Goal: Navigation & Orientation: Find specific page/section

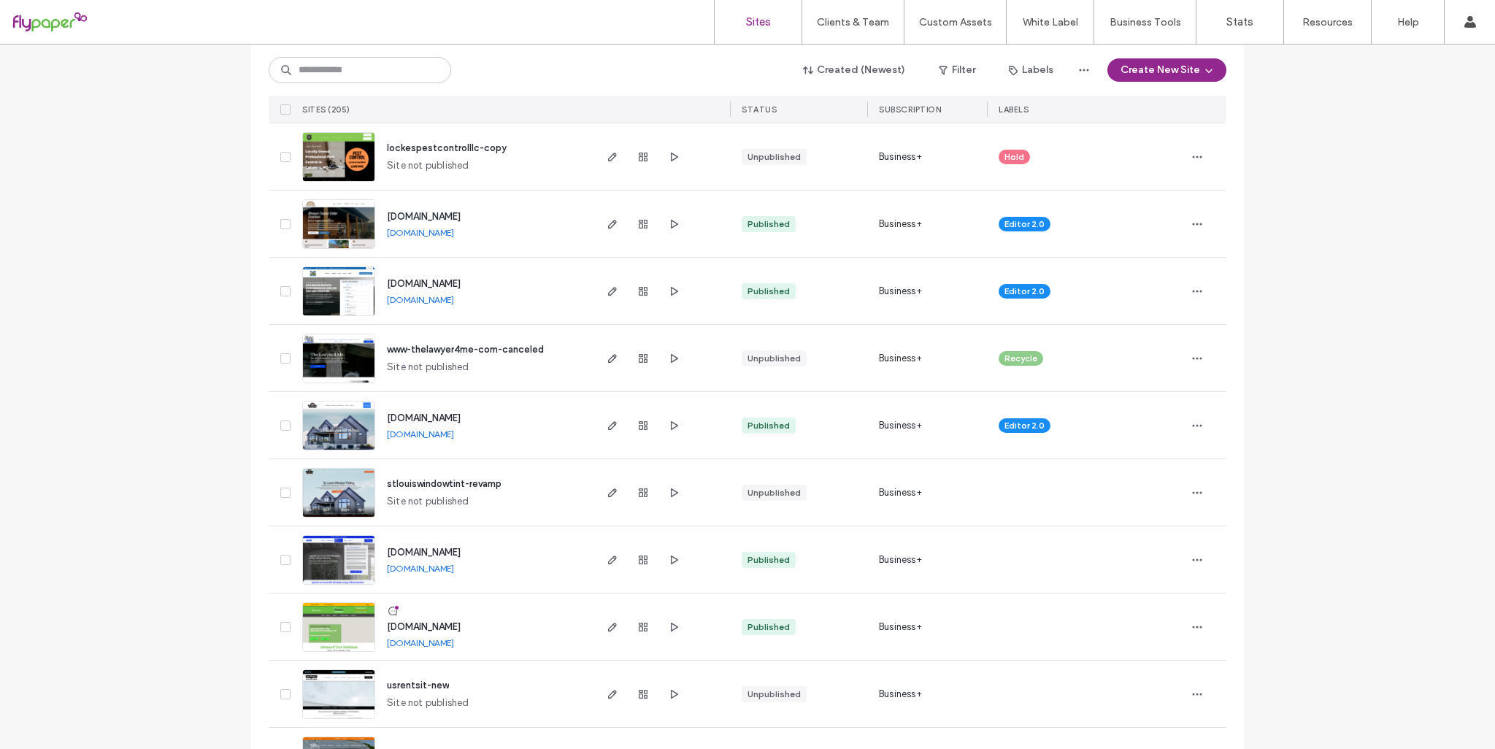
scroll to position [949, 0]
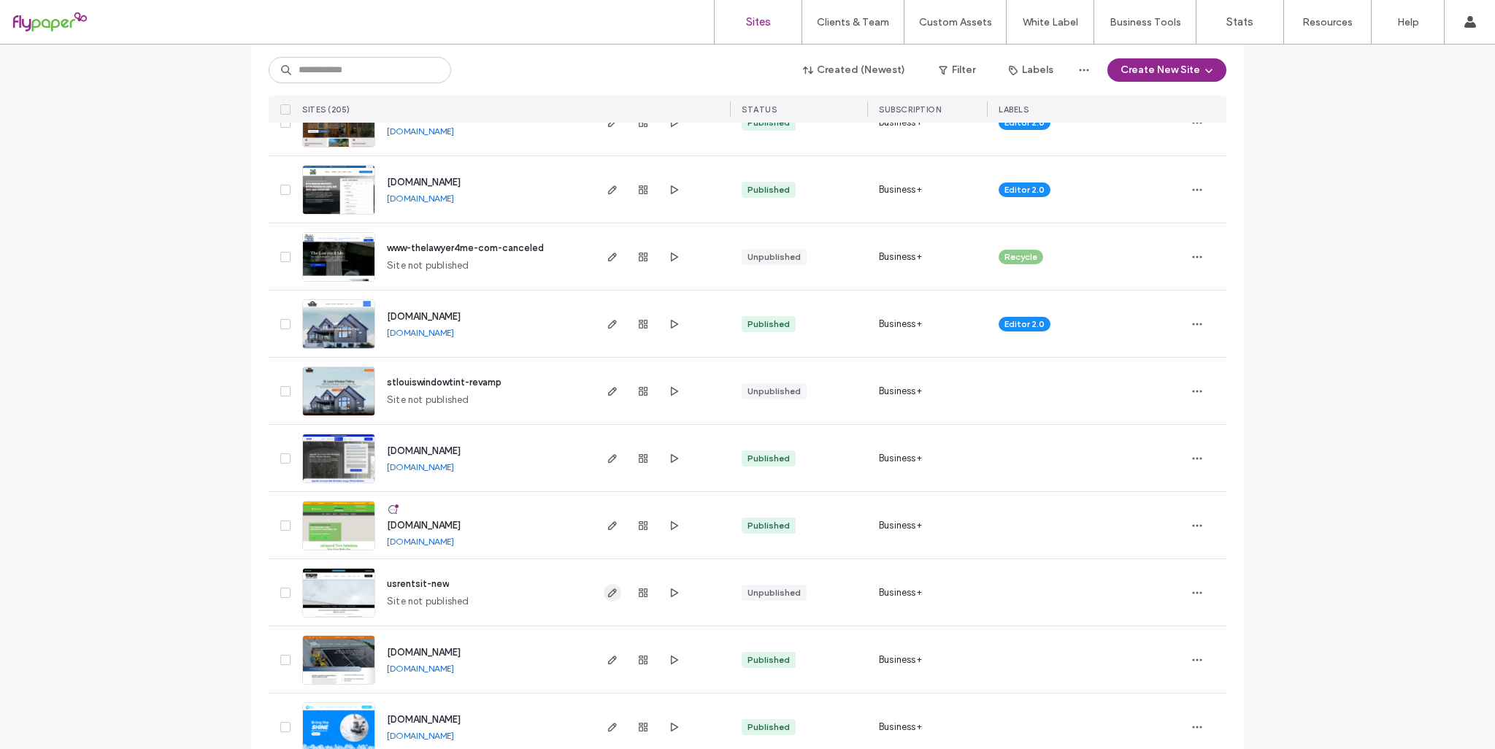
click at [609, 594] on icon "button" at bounding box center [613, 593] width 12 height 12
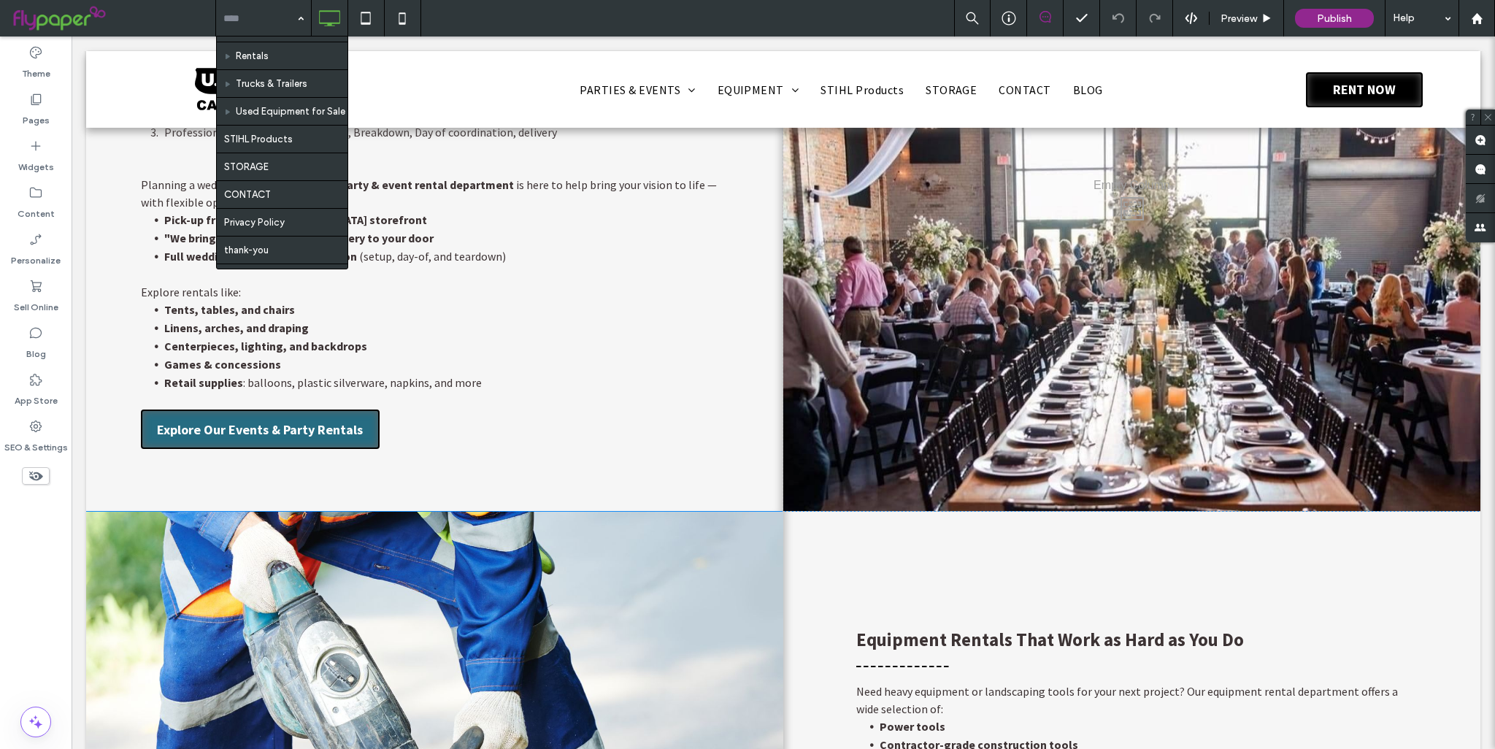
scroll to position [1168, 0]
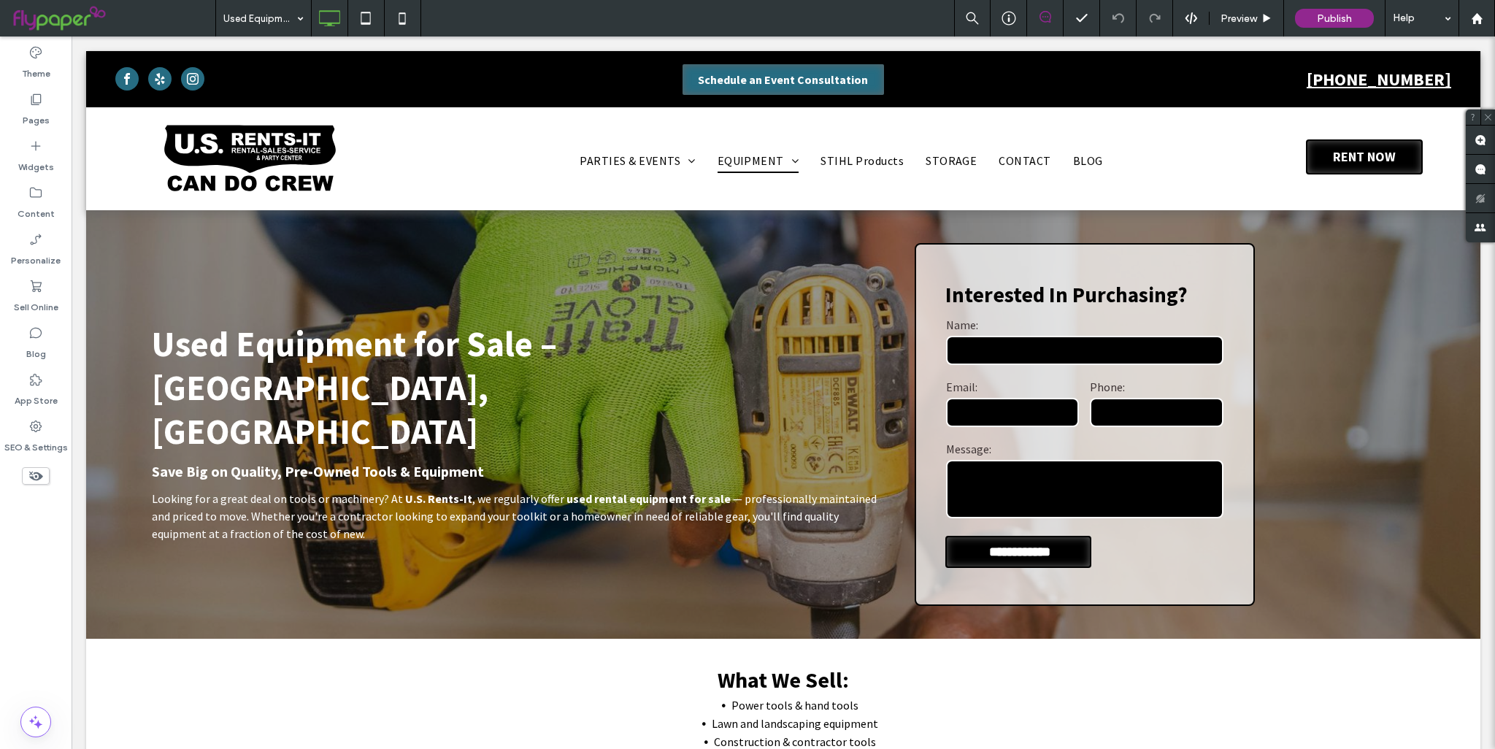
click at [282, 23] on input at bounding box center [259, 18] width 73 height 36
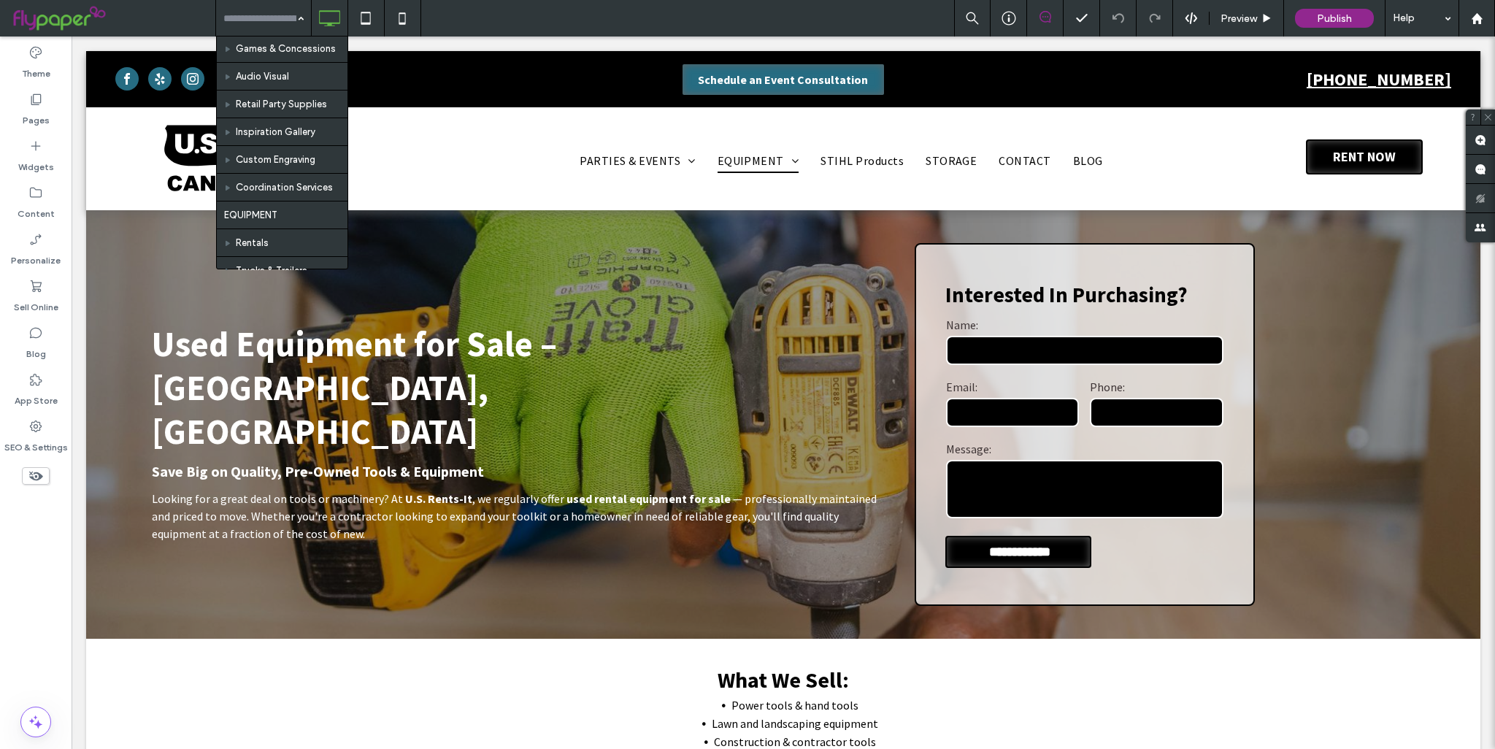
scroll to position [292, 0]
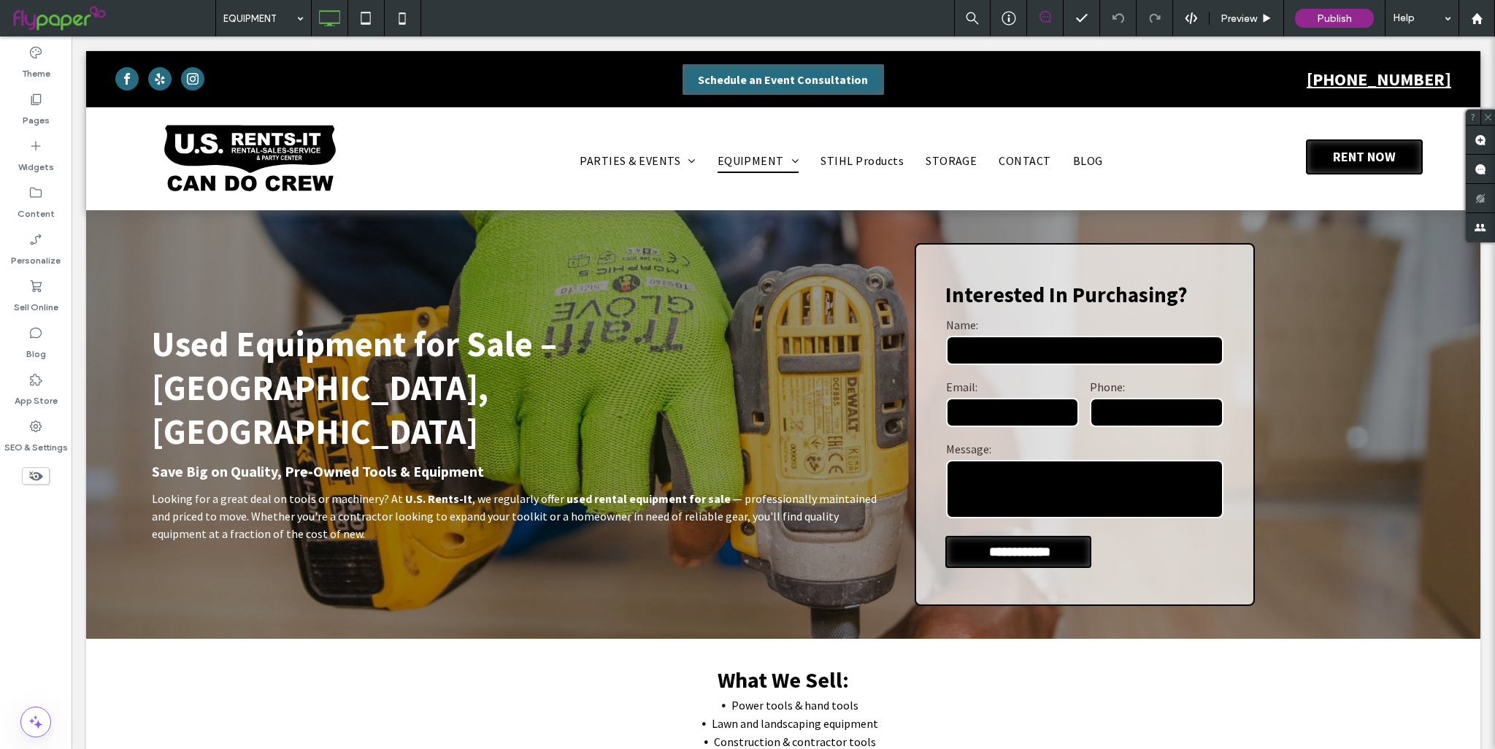
click at [1233, 21] on span "Preview" at bounding box center [1238, 18] width 36 height 12
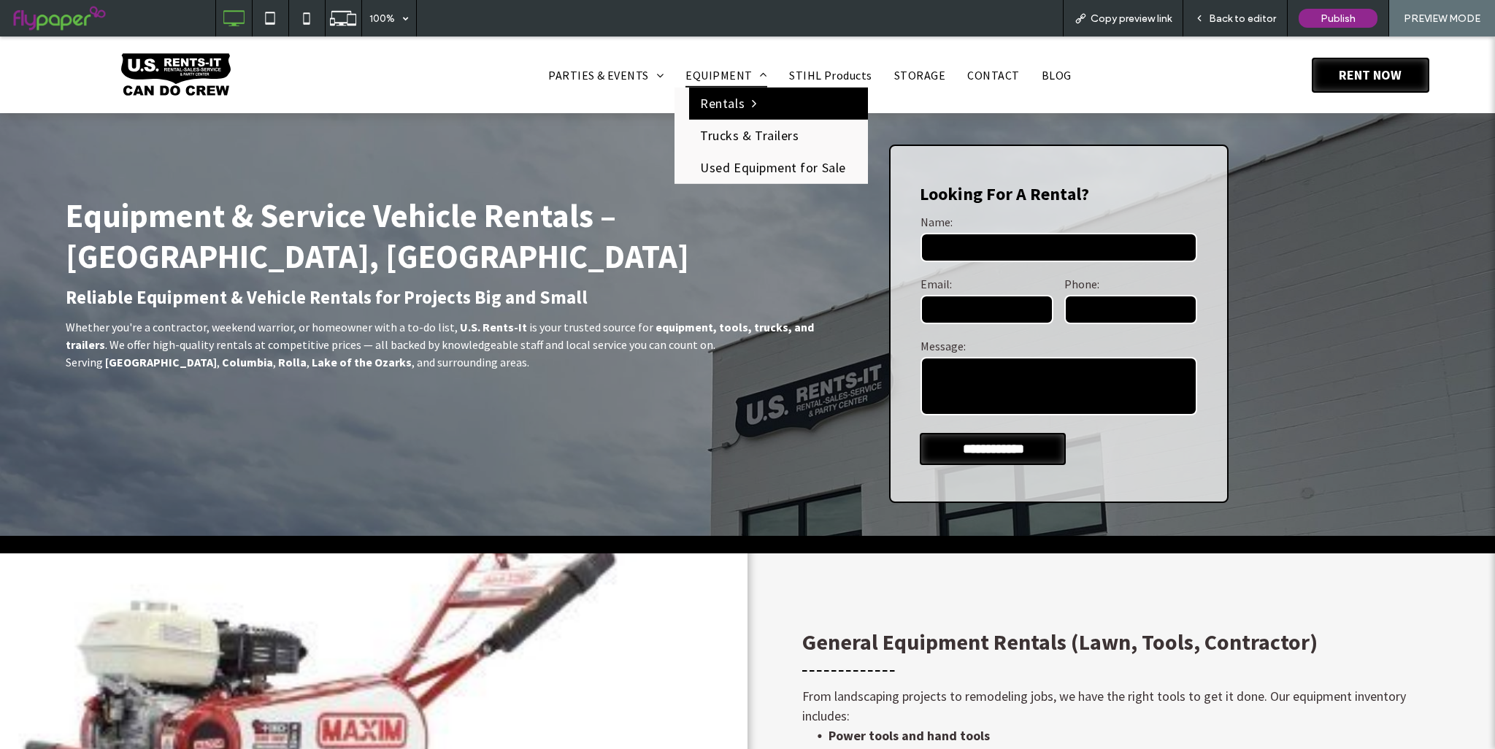
scroll to position [73, 0]
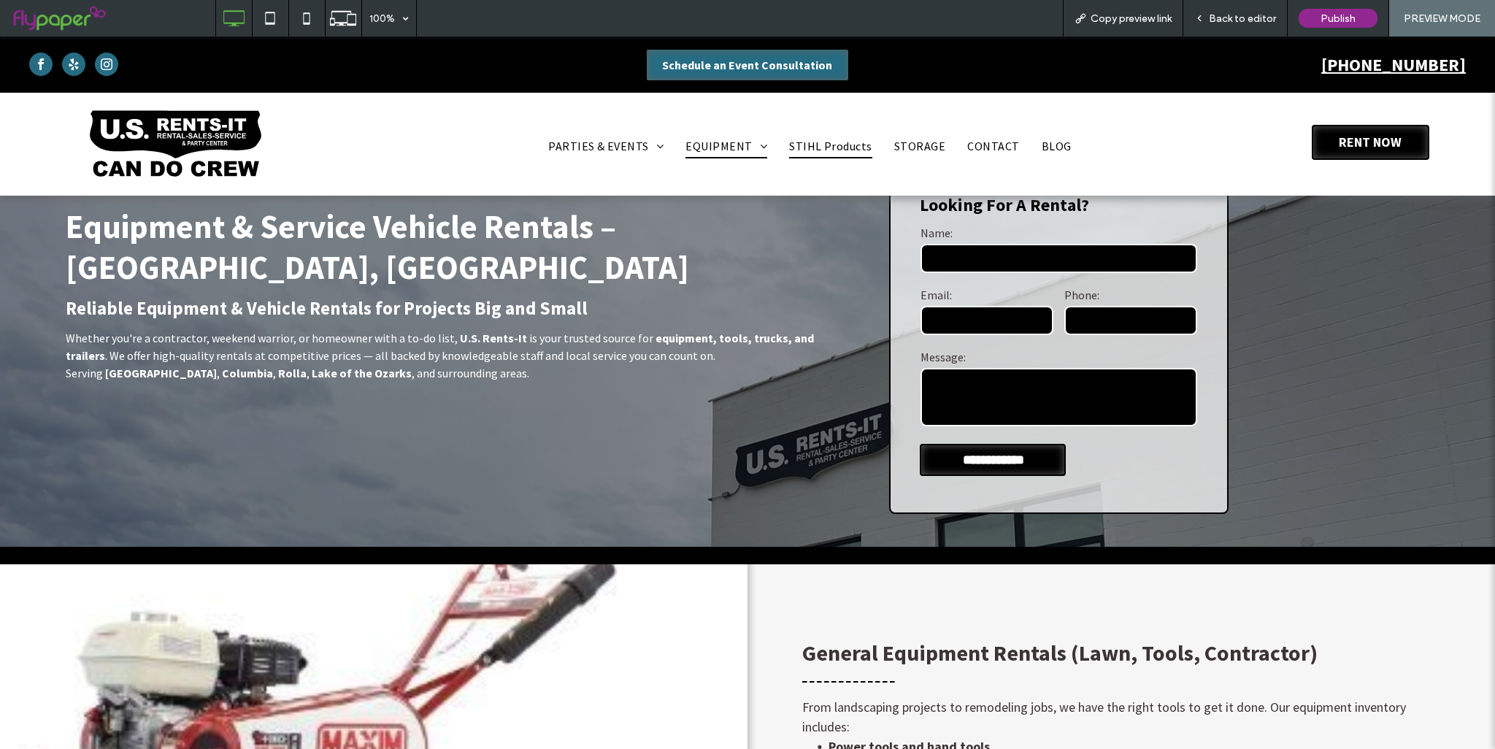
click at [826, 153] on span "STIHL Products" at bounding box center [830, 146] width 83 height 25
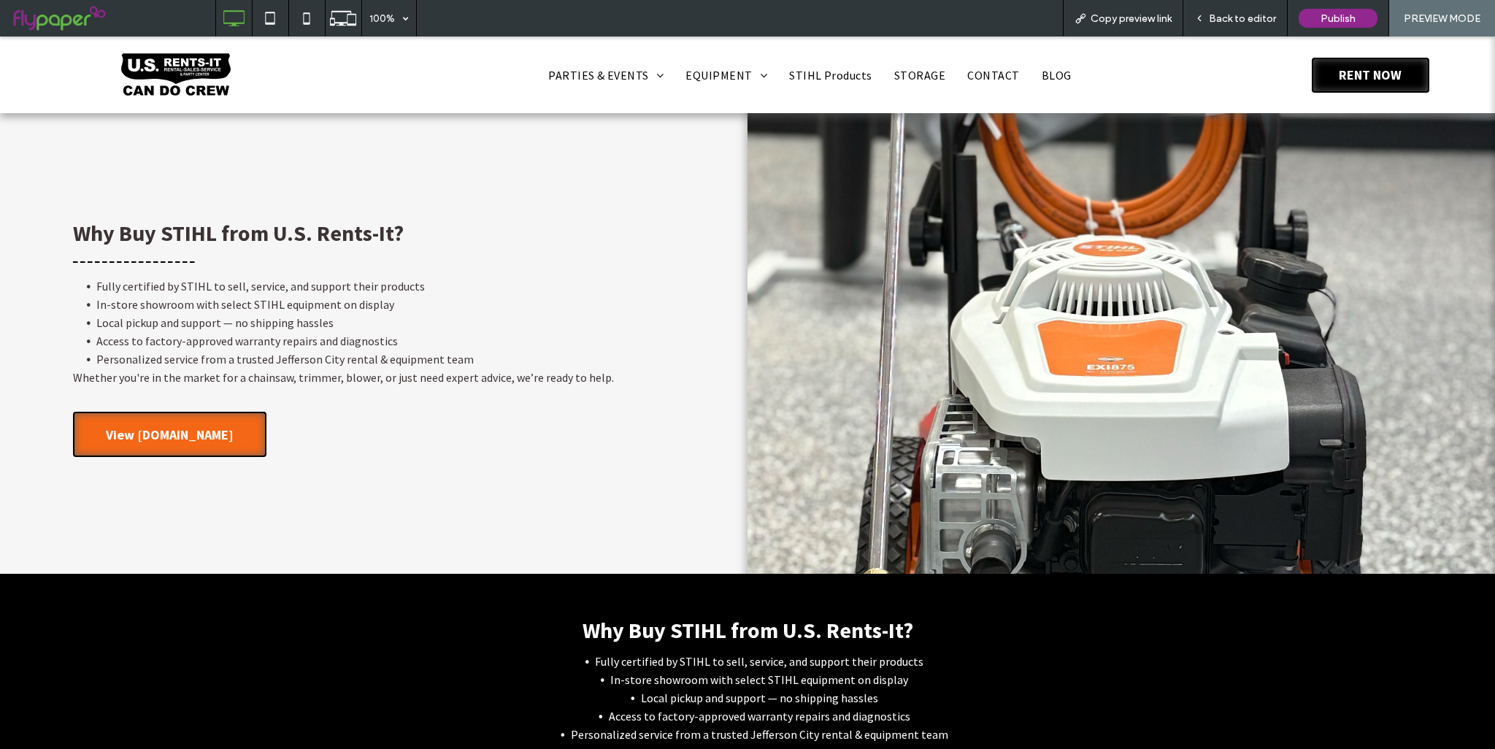
scroll to position [876, 0]
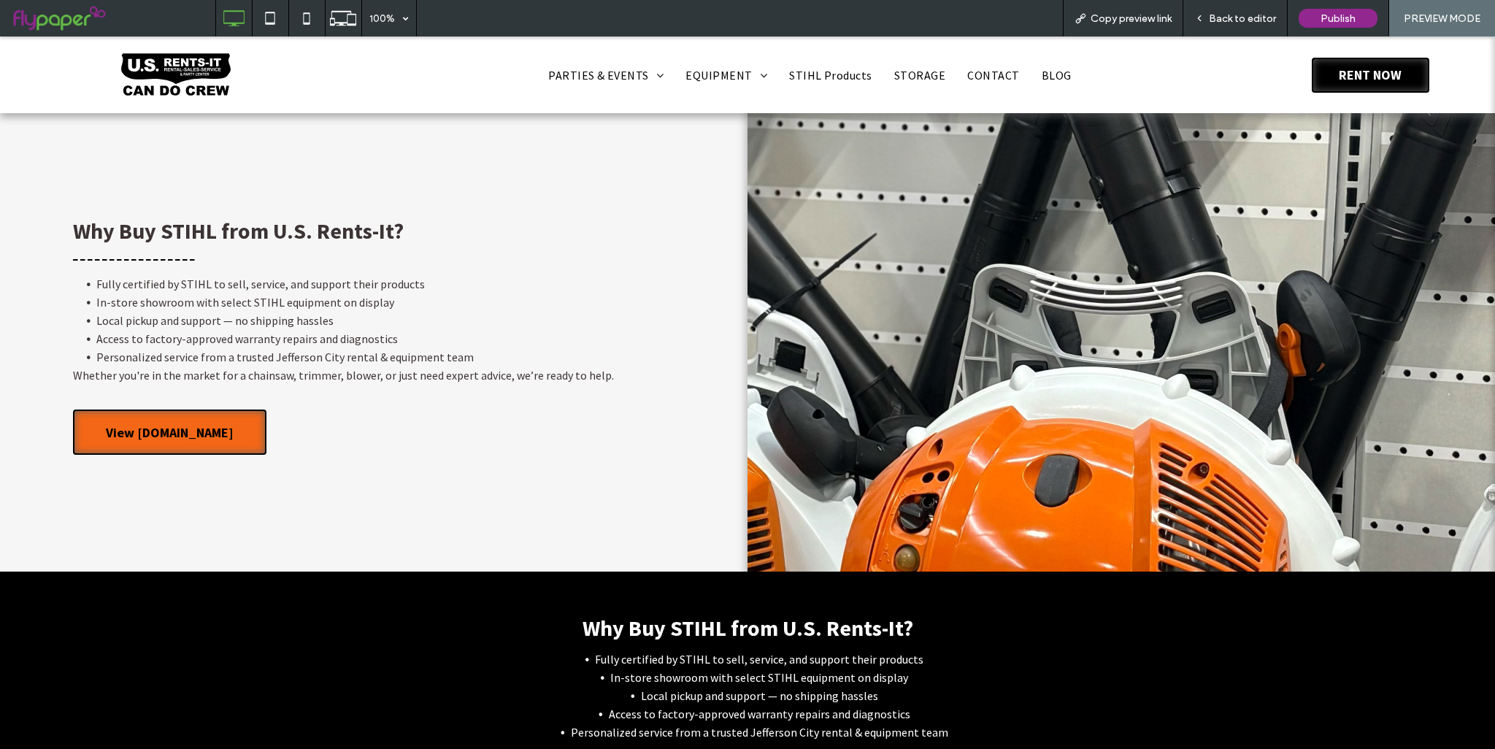
click at [150, 424] on span "View STIHLUSA.COM" at bounding box center [170, 432] width 128 height 17
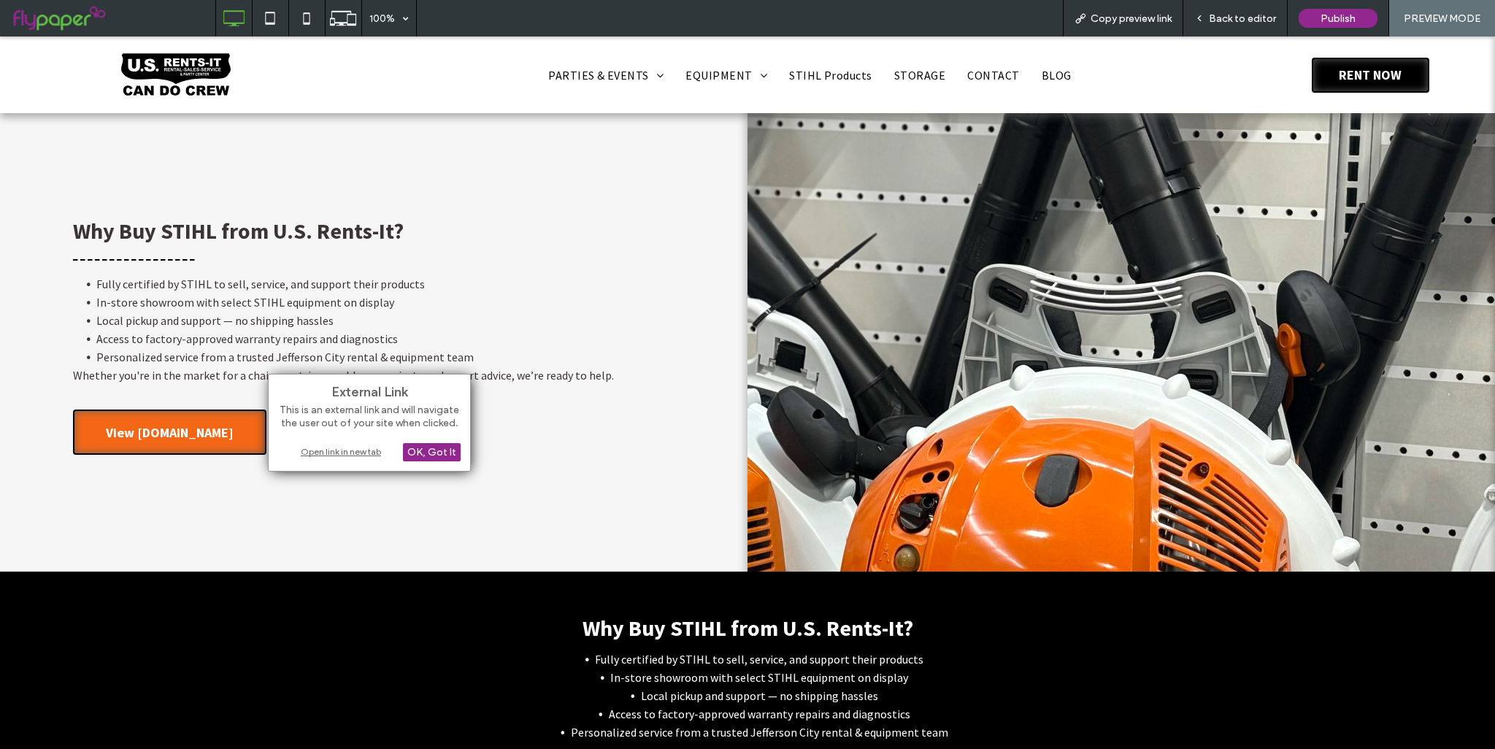
click at [366, 455] on div "Open link in new tab" at bounding box center [369, 451] width 182 height 15
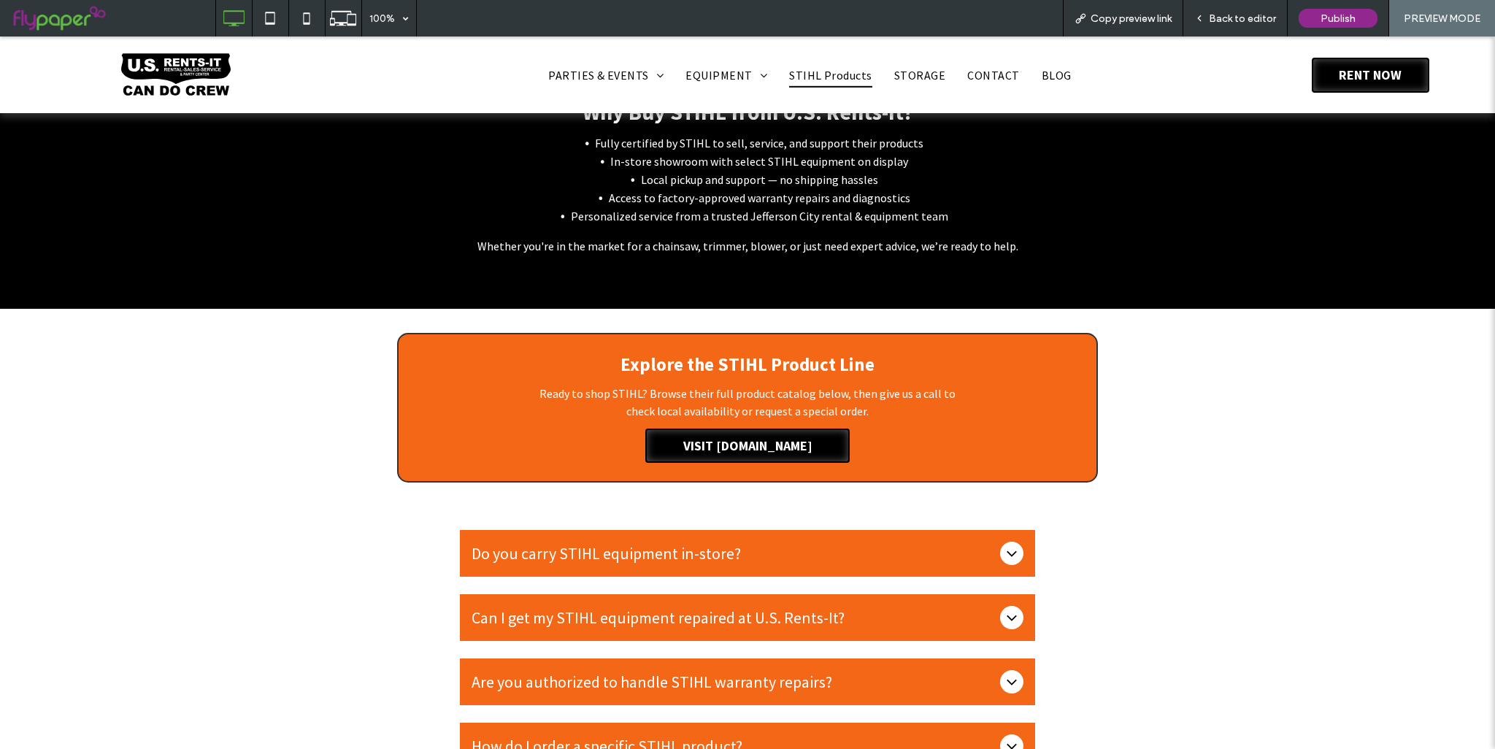
scroll to position [1387, 0]
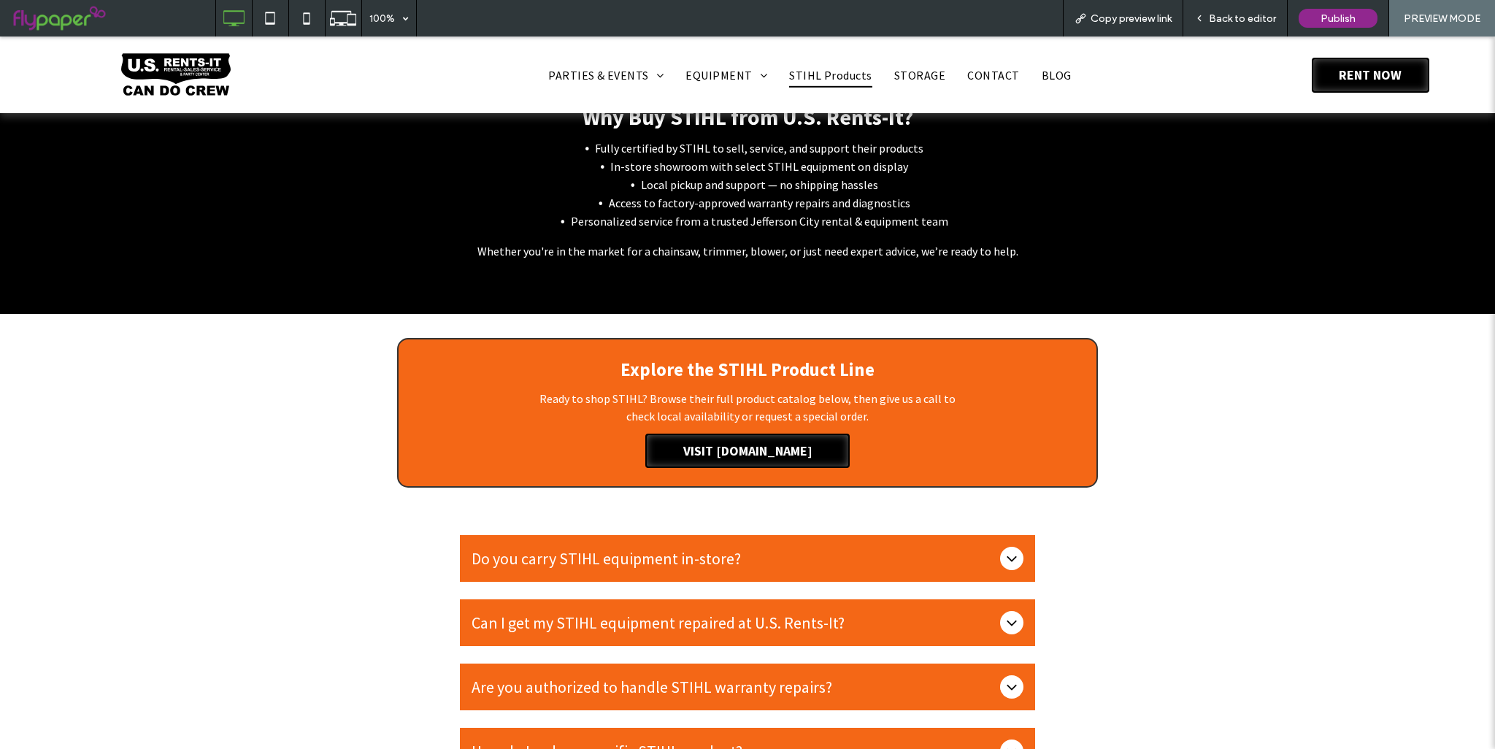
click at [1122, 349] on div "Explore the STIHL Product Line Ready to shop STIHL? Browse their full product c…" at bounding box center [747, 412] width 1495 height 197
click at [1130, 347] on div "Explore the STIHL Product Line Ready to shop STIHL? Browse their full product c…" at bounding box center [747, 412] width 1495 height 197
